Goal: Navigation & Orientation: Understand site structure

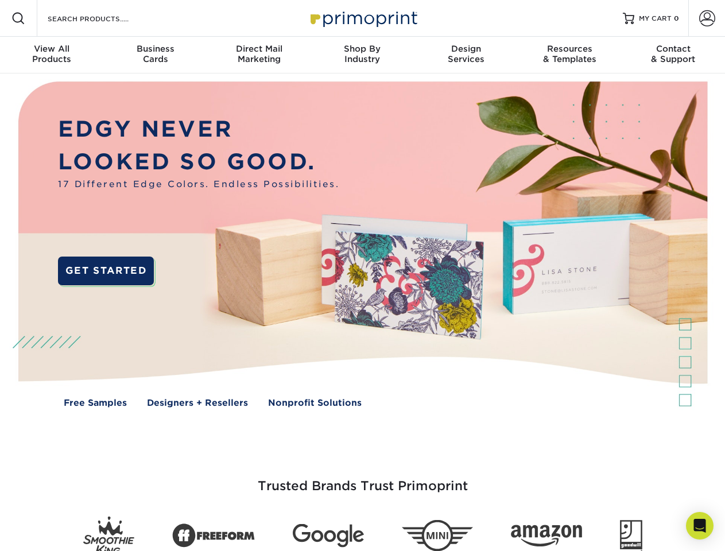
click at [362, 276] on img at bounding box center [362, 253] width 718 height 359
click at [18, 18] on span at bounding box center [18, 18] width 14 height 14
click at [707, 18] on span at bounding box center [707, 18] width 16 height 16
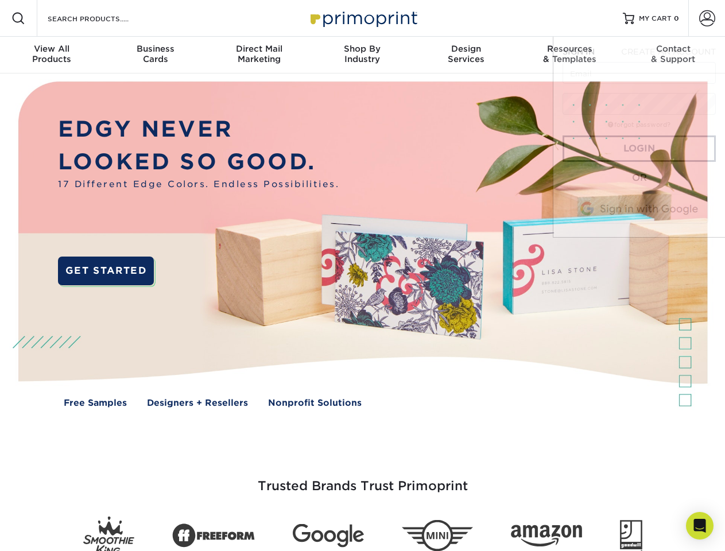
click at [52, 55] on div "View All Products" at bounding box center [51, 54] width 103 height 21
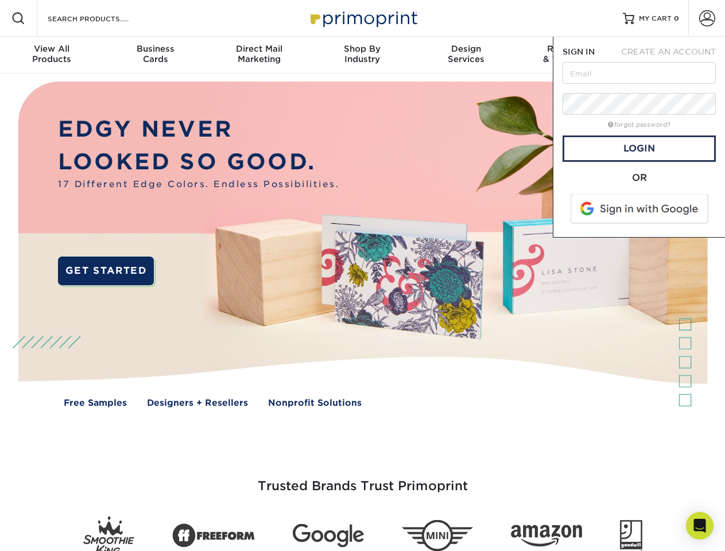
click at [155, 55] on div "Business Cards" at bounding box center [154, 54] width 103 height 21
click at [259, 55] on div "Direct Mail Marketing" at bounding box center [258, 54] width 103 height 21
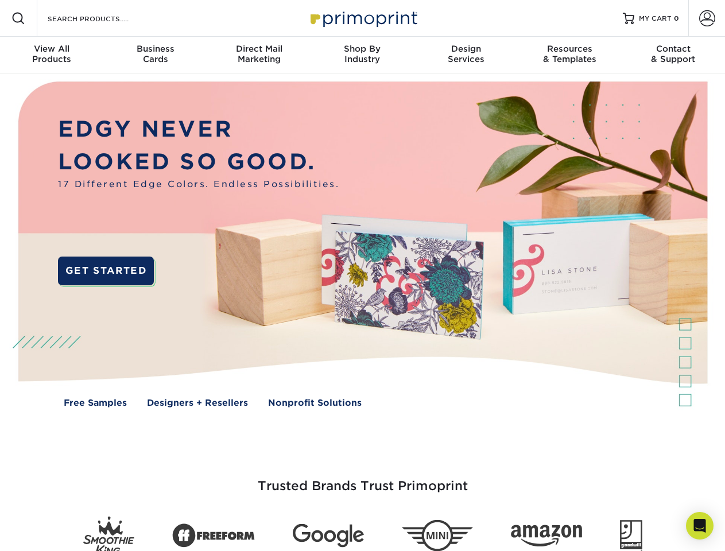
click at [362, 55] on div "Shop By Industry" at bounding box center [362, 54] width 103 height 21
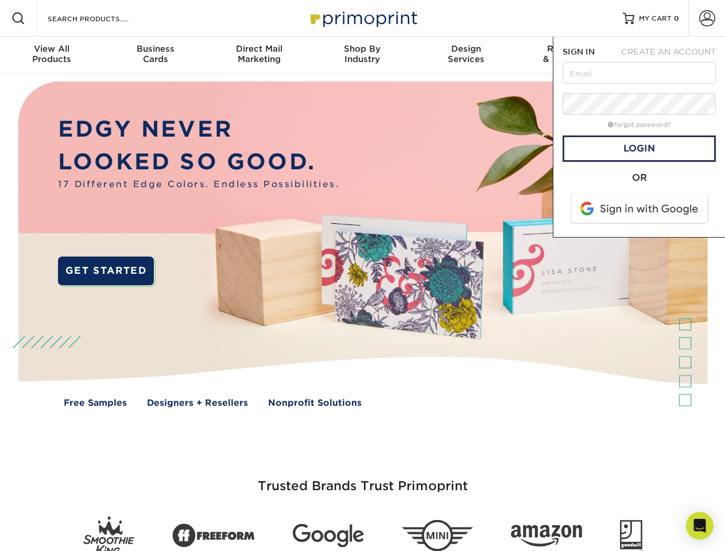
click at [466, 55] on div "Design Services" at bounding box center [466, 54] width 103 height 21
click at [570, 55] on span "SIGN IN" at bounding box center [579, 51] width 32 height 9
click at [674, 55] on div "Contact & Support" at bounding box center [673, 54] width 103 height 21
